Goal: Check status: Check status

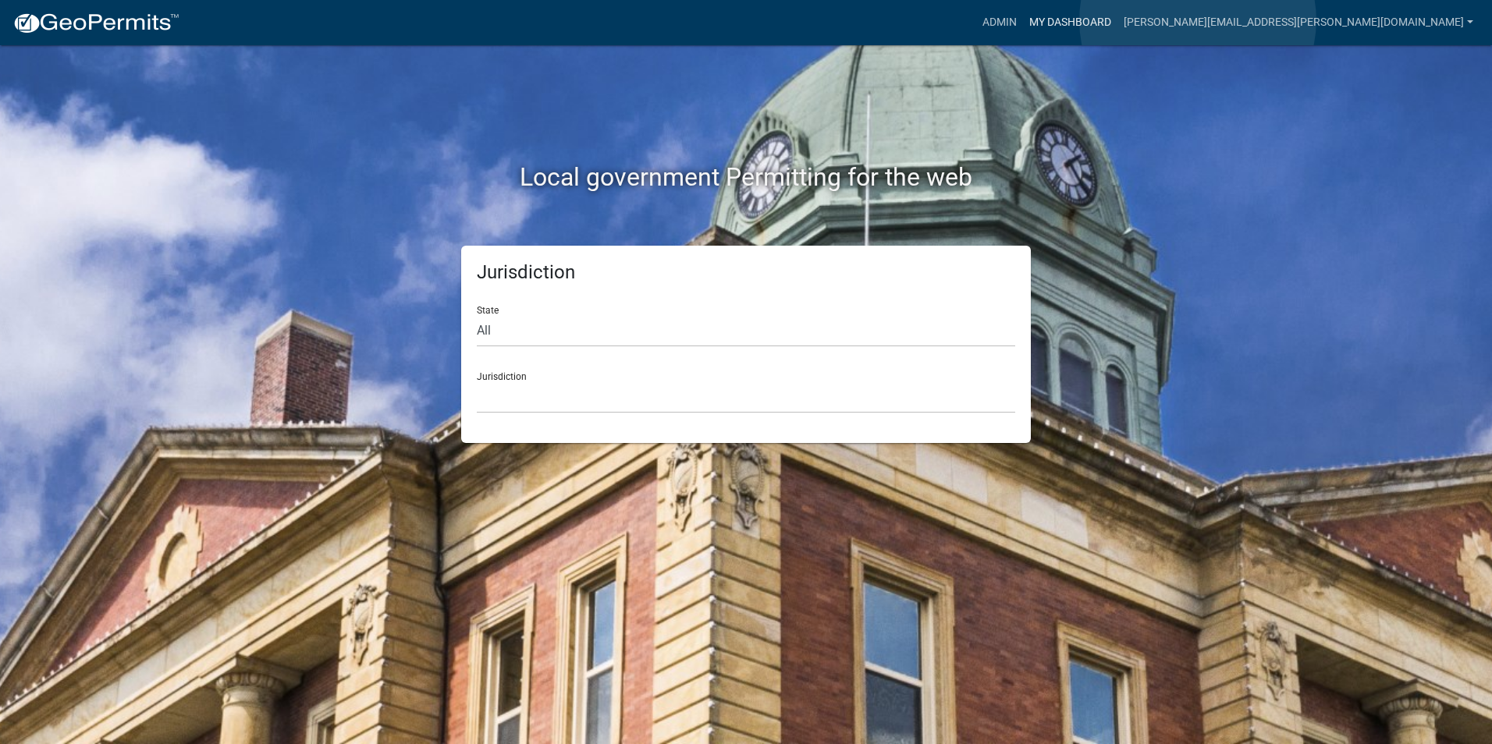
click at [1117, 20] on link "My Dashboard" at bounding box center [1070, 23] width 94 height 30
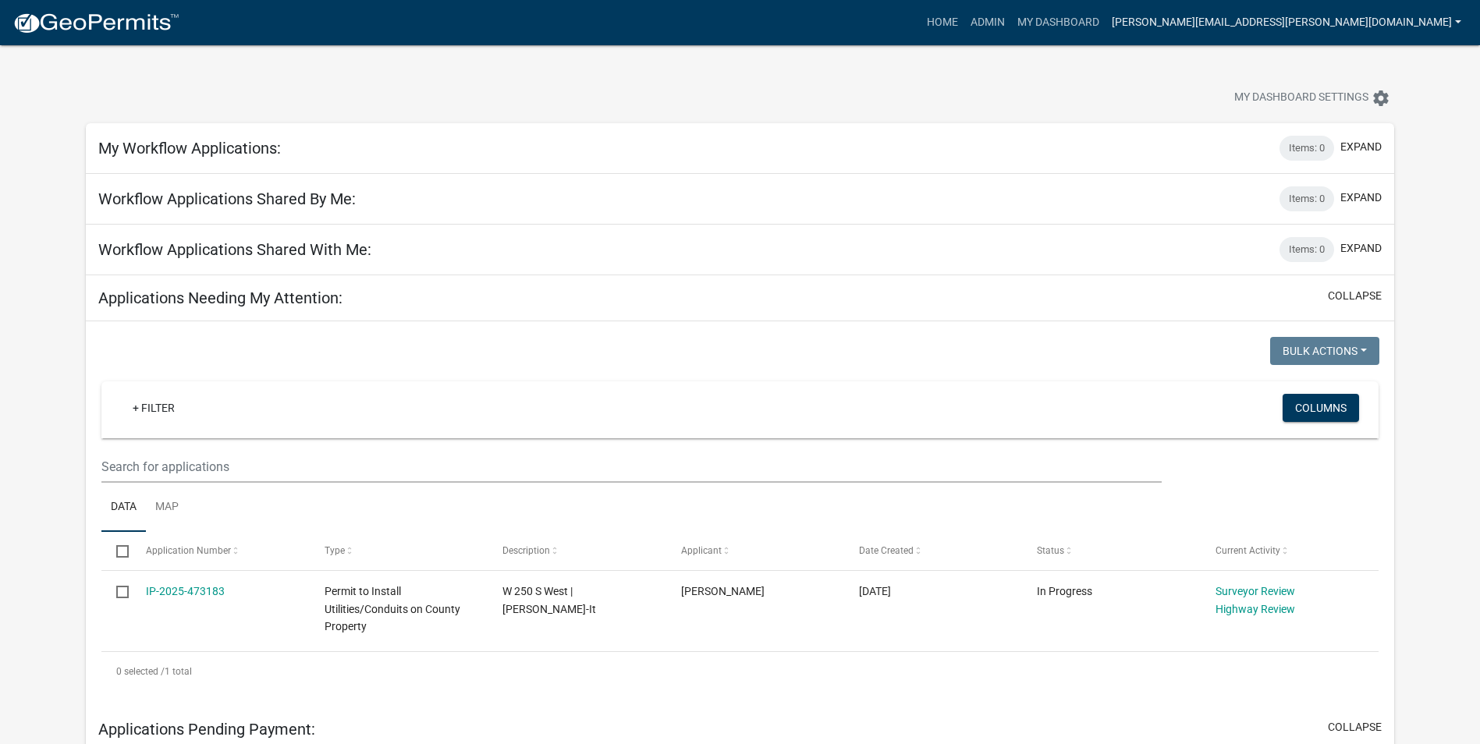
click at [1280, 20] on link "[PERSON_NAME][EMAIL_ADDRESS][PERSON_NAME][DOMAIN_NAME]" at bounding box center [1287, 23] width 362 height 30
click at [1369, 154] on link "Logout" at bounding box center [1405, 151] width 125 height 37
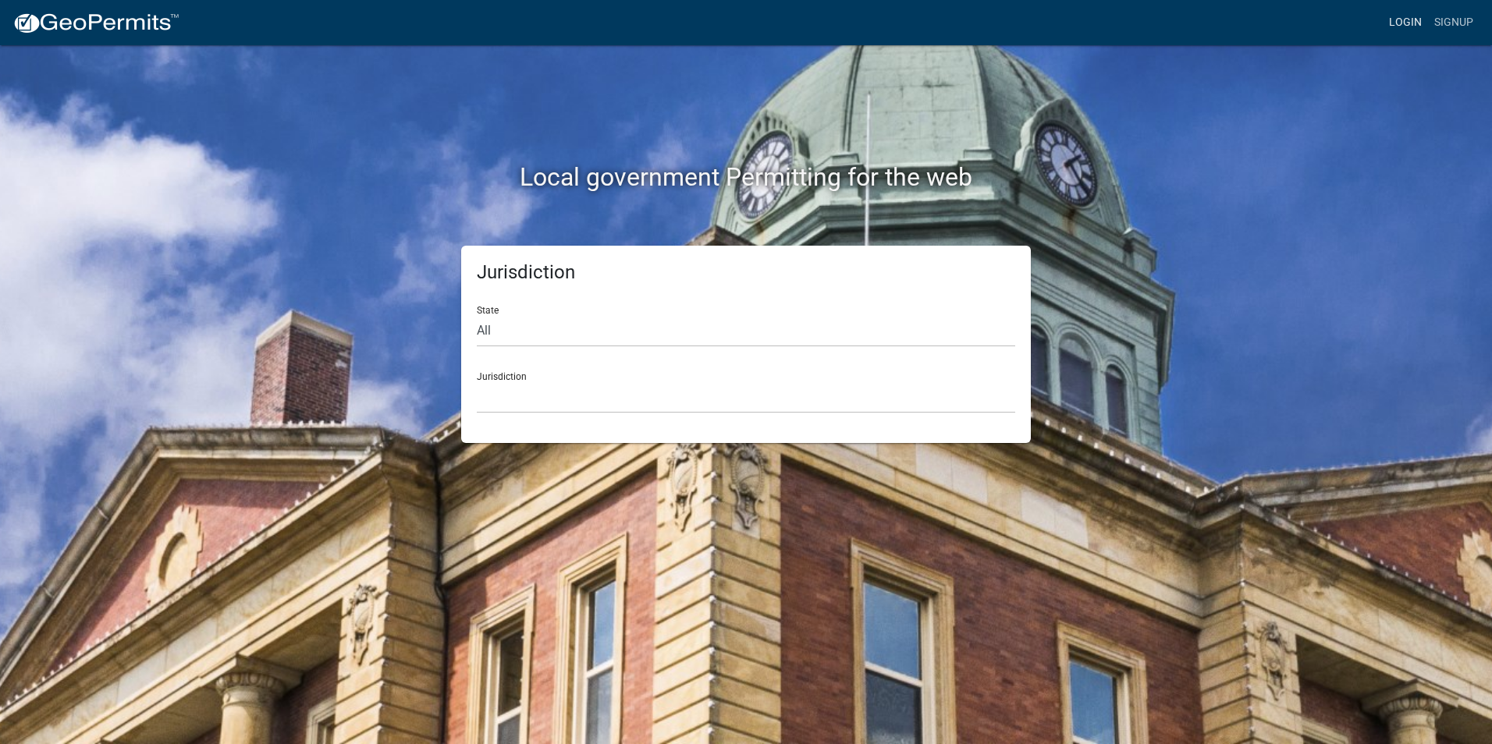
click at [1419, 24] on link "Login" at bounding box center [1405, 23] width 45 height 30
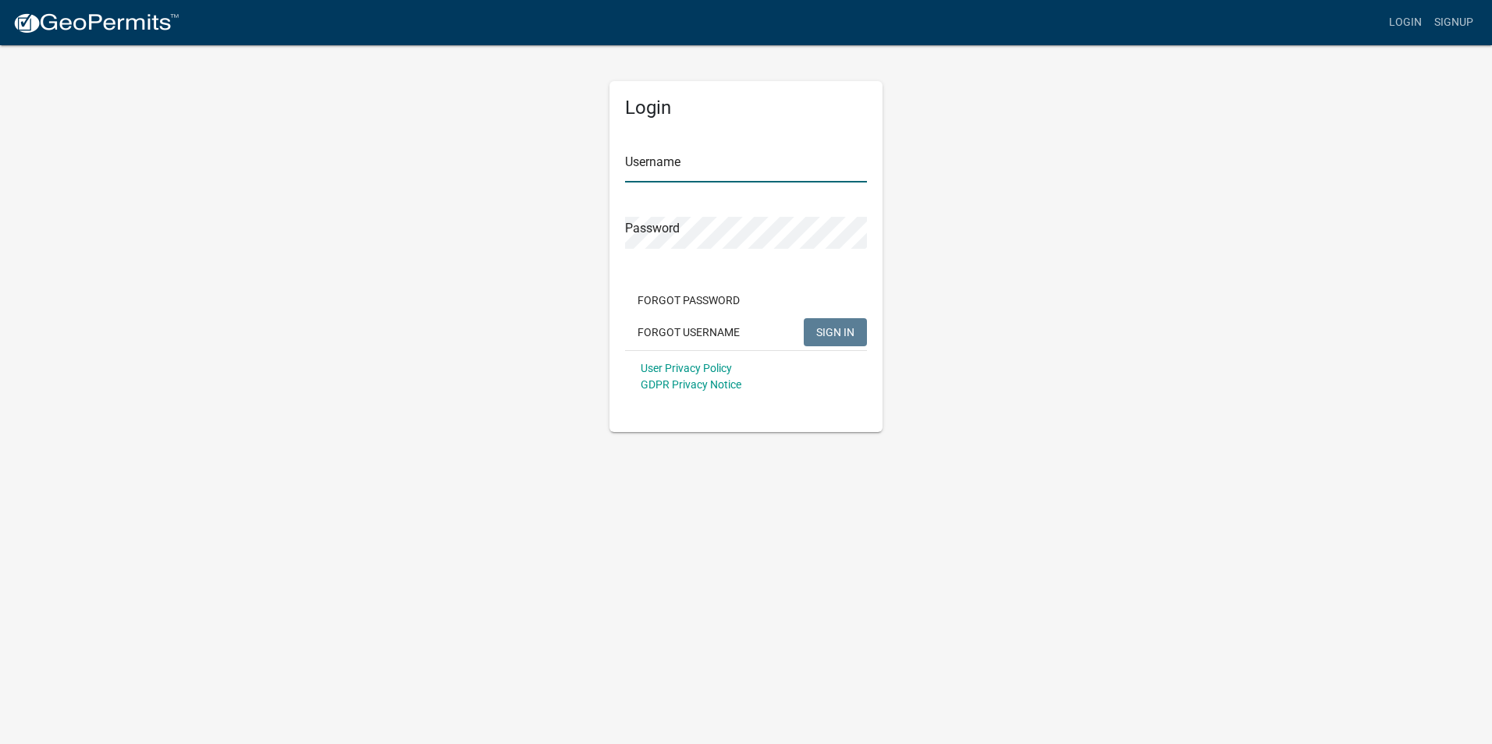
type input "[PERSON_NAME][EMAIL_ADDRESS][PERSON_NAME][DOMAIN_NAME]"
click at [852, 336] on span "SIGN IN" at bounding box center [835, 331] width 38 height 12
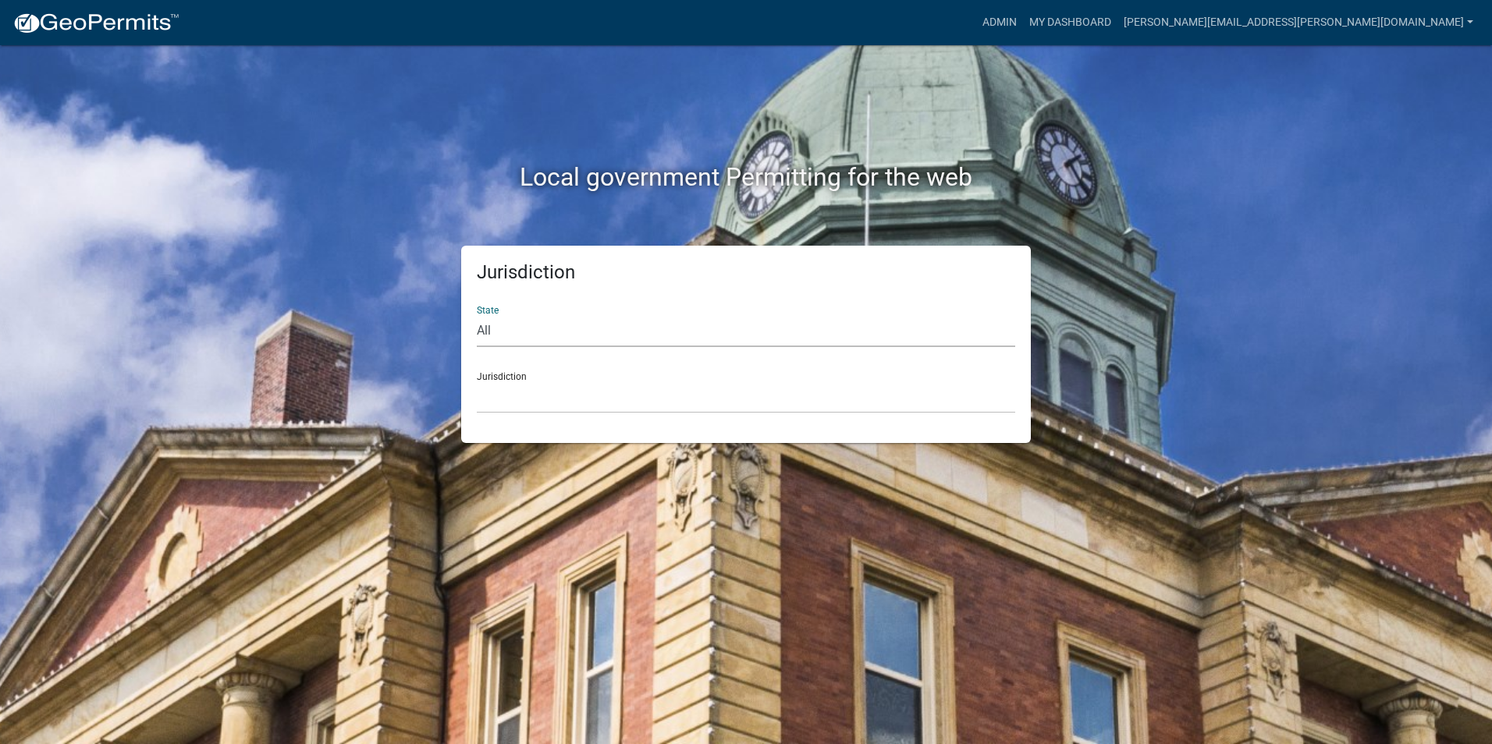
click at [719, 337] on select "All [US_STATE] [US_STATE] [US_STATE] [US_STATE] [US_STATE] [US_STATE] [US_STATE…" at bounding box center [746, 331] width 538 height 32
select select "[US_STATE]"
click at [477, 315] on select "All [US_STATE] [US_STATE] [US_STATE] [US_STATE] [US_STATE] [US_STATE] [US_STATE…" at bounding box center [746, 331] width 538 height 32
click at [1099, 190] on h2 "Local government Permitting for the web" at bounding box center [746, 177] width 866 height 30
click at [1117, 24] on link "My Dashboard" at bounding box center [1070, 23] width 94 height 30
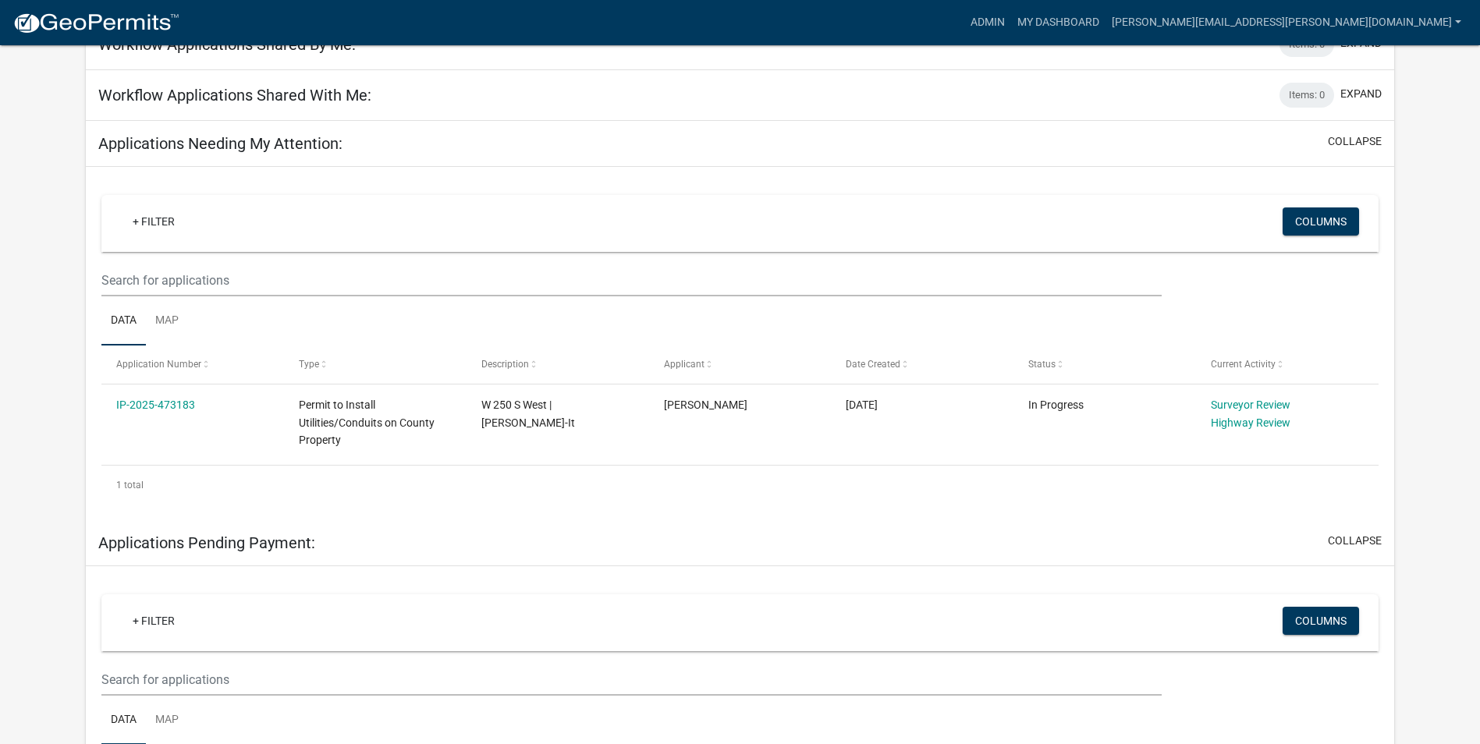
scroll to position [131, 0]
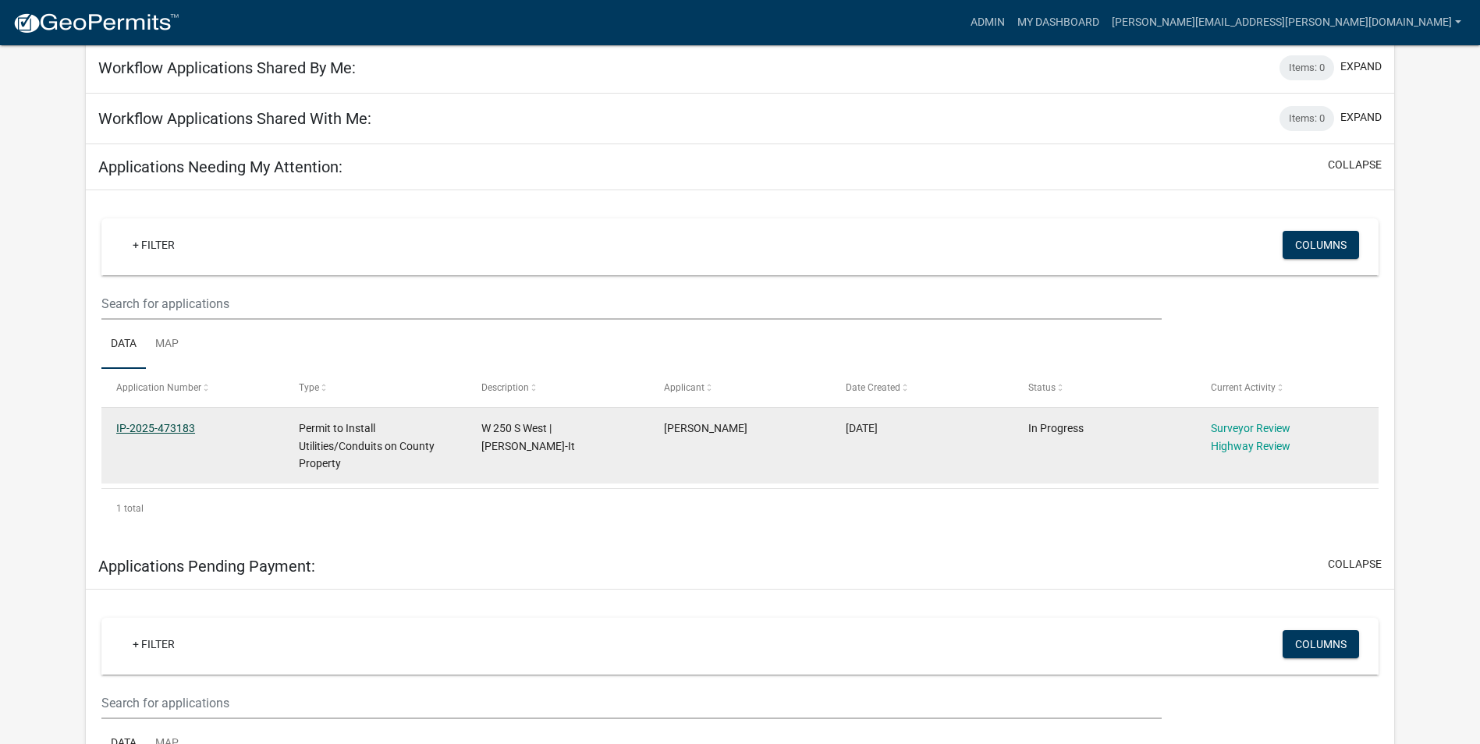
click at [185, 427] on link "IP-2025-473183" at bounding box center [155, 428] width 79 height 12
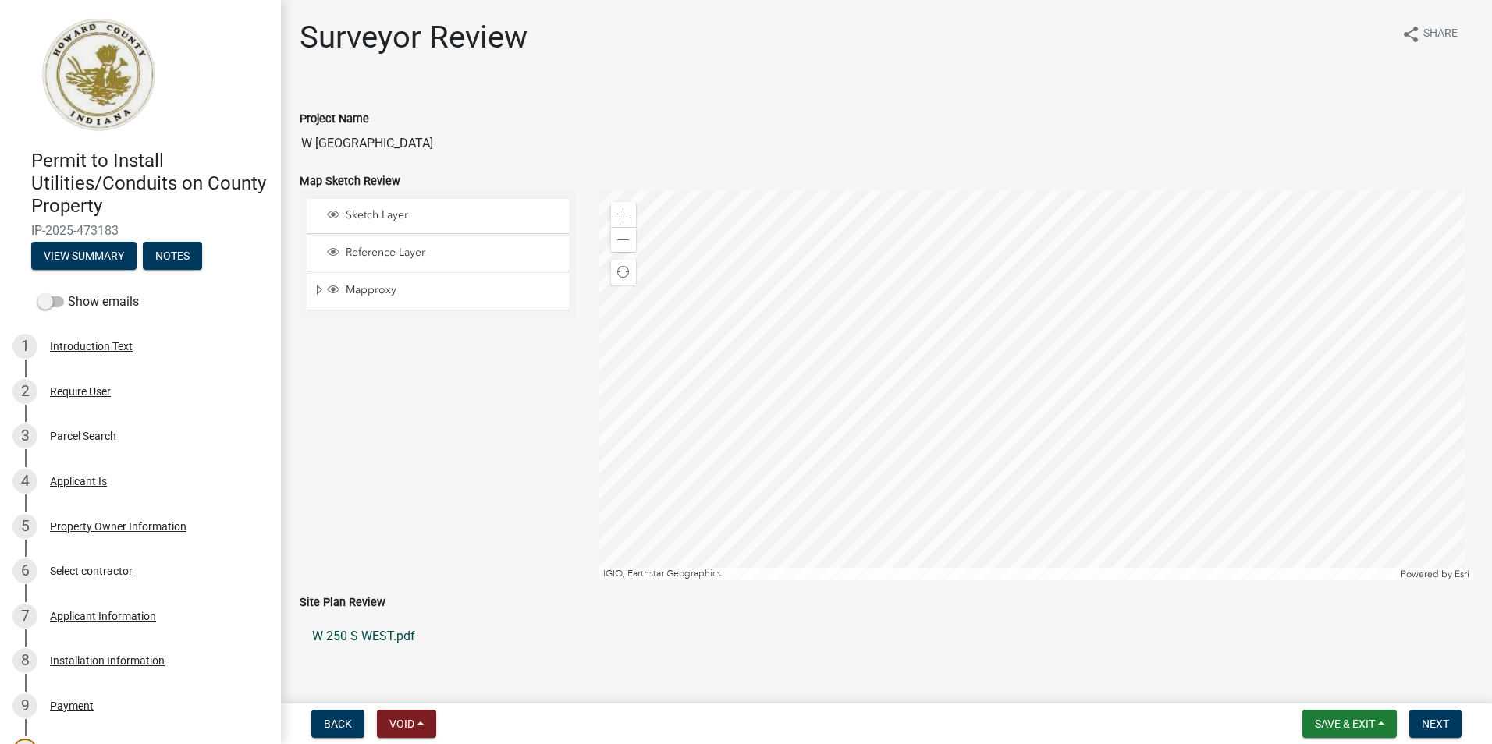
click at [398, 635] on link "W 250 S WEST.pdf" at bounding box center [887, 636] width 1174 height 37
